Goal: Task Accomplishment & Management: Use online tool/utility

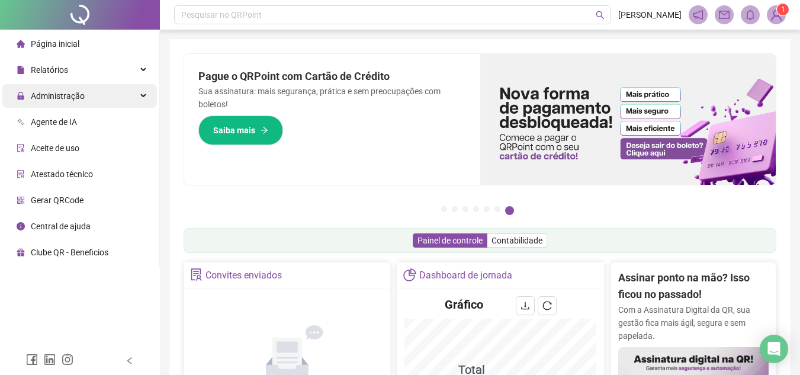
click at [86, 96] on div "Administração" at bounding box center [79, 96] width 154 height 24
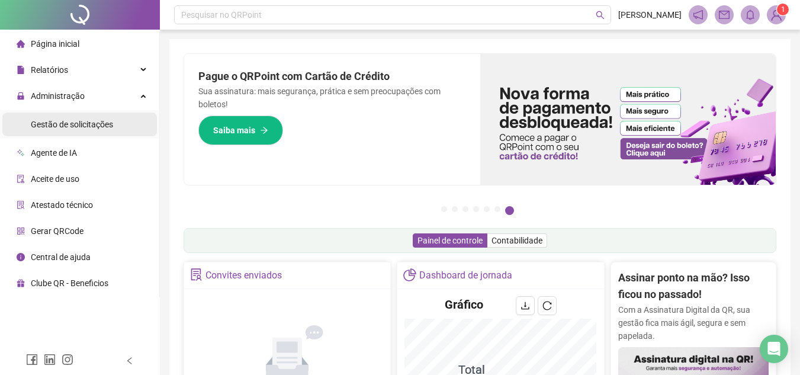
click at [56, 125] on span "Gestão de solicitações" at bounding box center [72, 124] width 82 height 9
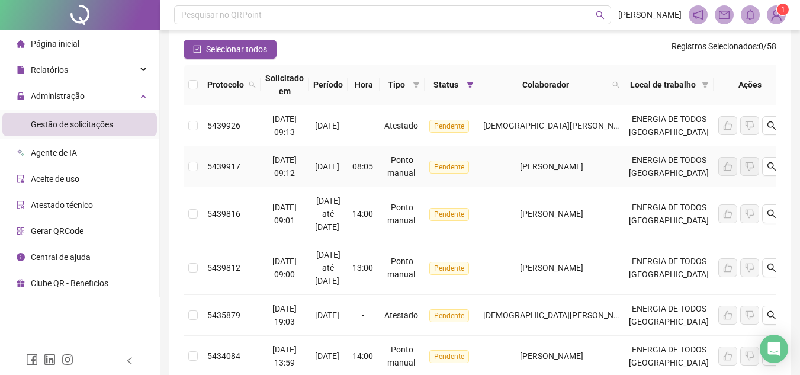
scroll to position [118, 0]
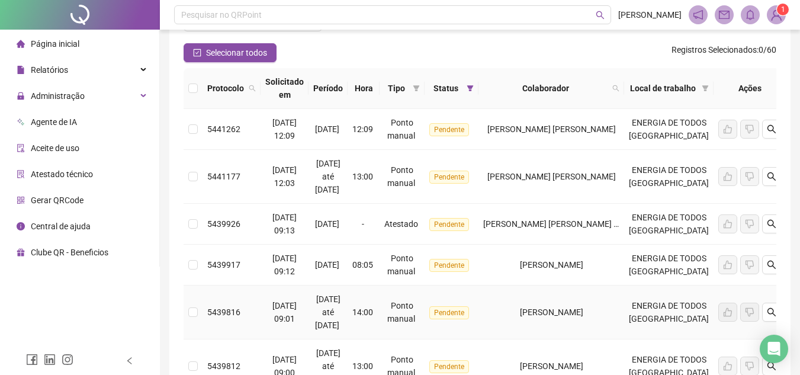
scroll to position [105, 0]
